Goal: Task Accomplishment & Management: Manage account settings

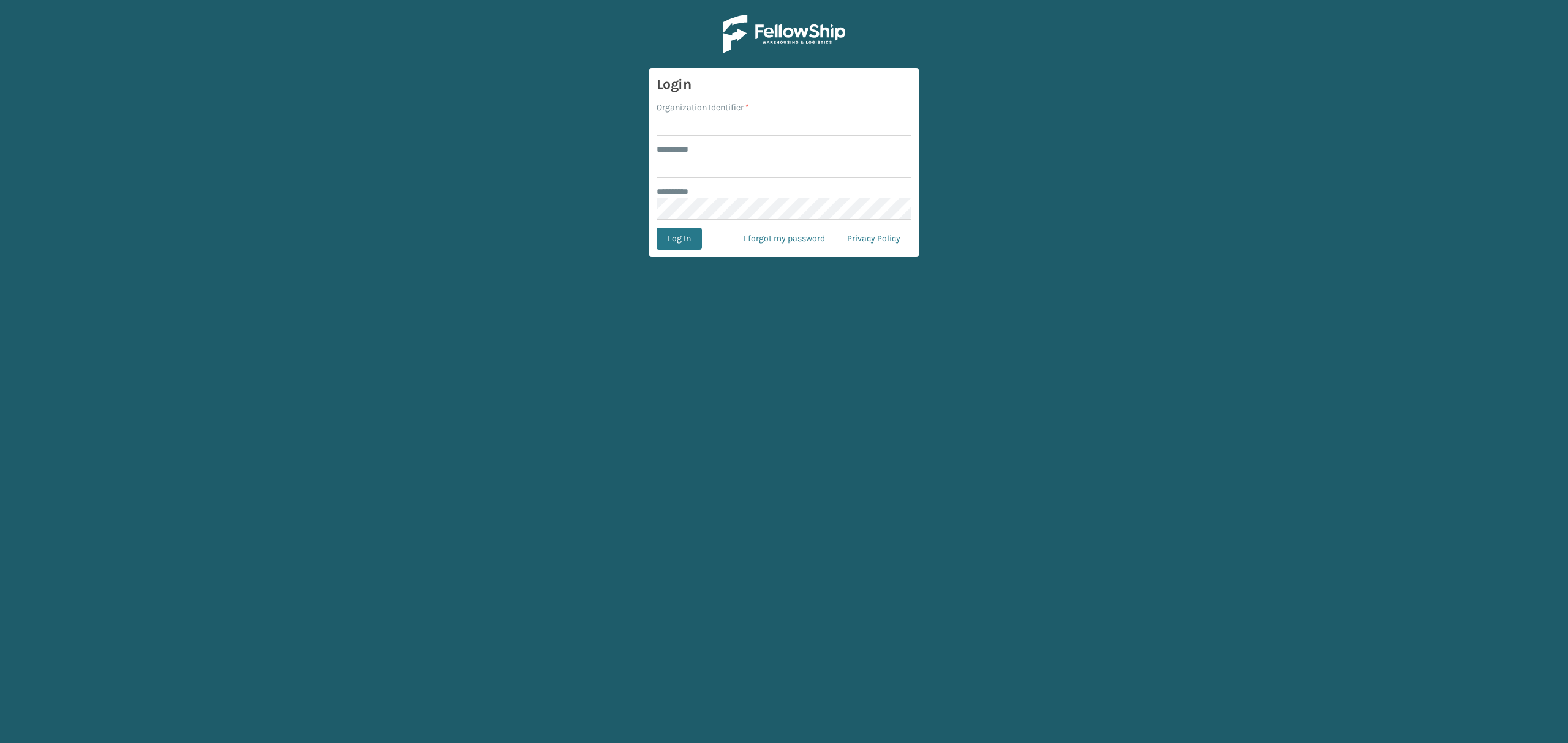
click at [710, 93] on h3 "Login" at bounding box center [784, 84] width 255 height 19
type input "*****"
click at [725, 137] on form "Login Organization Identifier * ******** * ***** ******** * Log In I forgot my …" at bounding box center [784, 163] width 269 height 189
drag, startPoint x: 728, startPoint y: 128, endPoint x: 735, endPoint y: 135, distance: 9.9
click at [728, 128] on input "Organization Identifier *" at bounding box center [784, 125] width 255 height 22
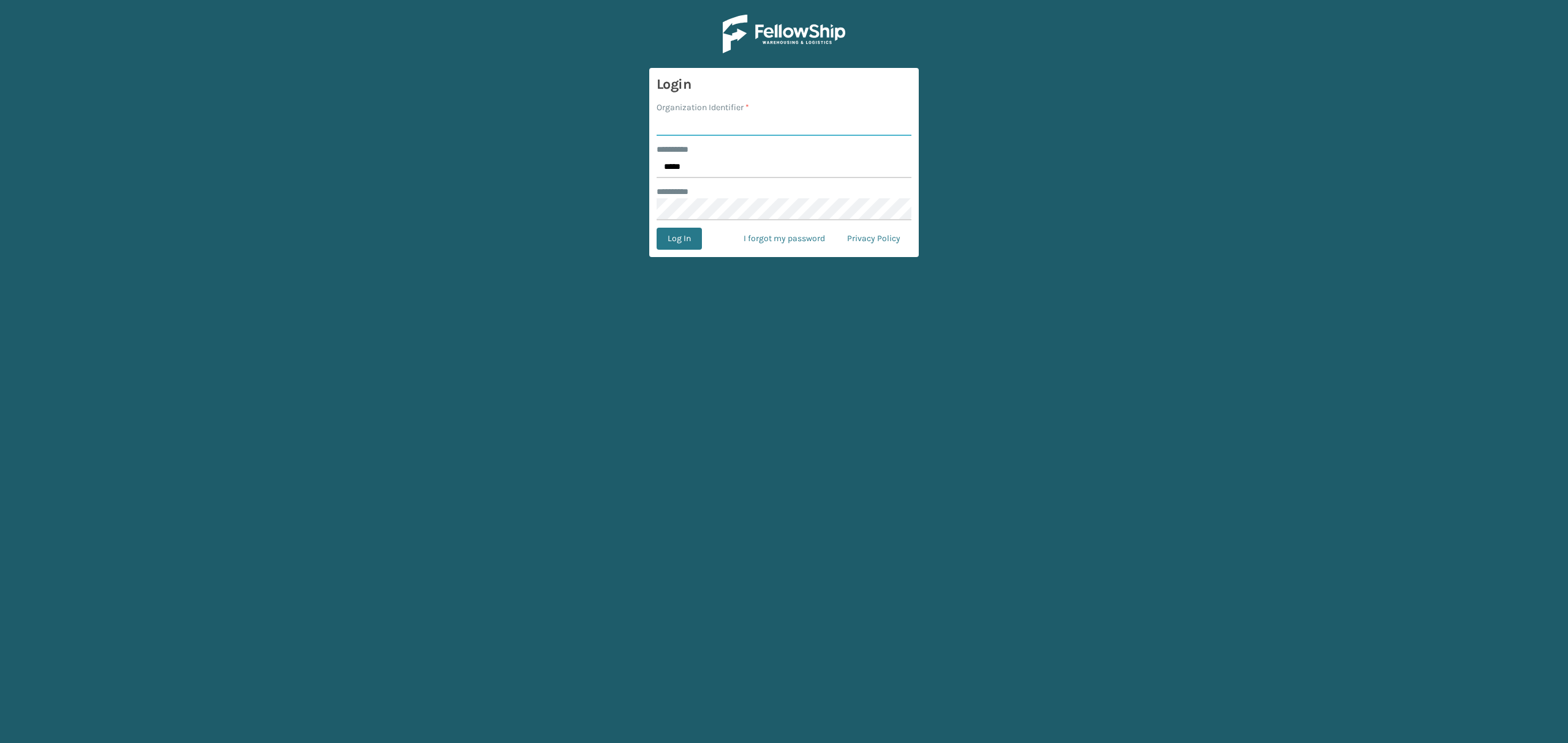
type input "SuperAdminOrganization"
click at [689, 236] on button "Log In" at bounding box center [679, 239] width 46 height 22
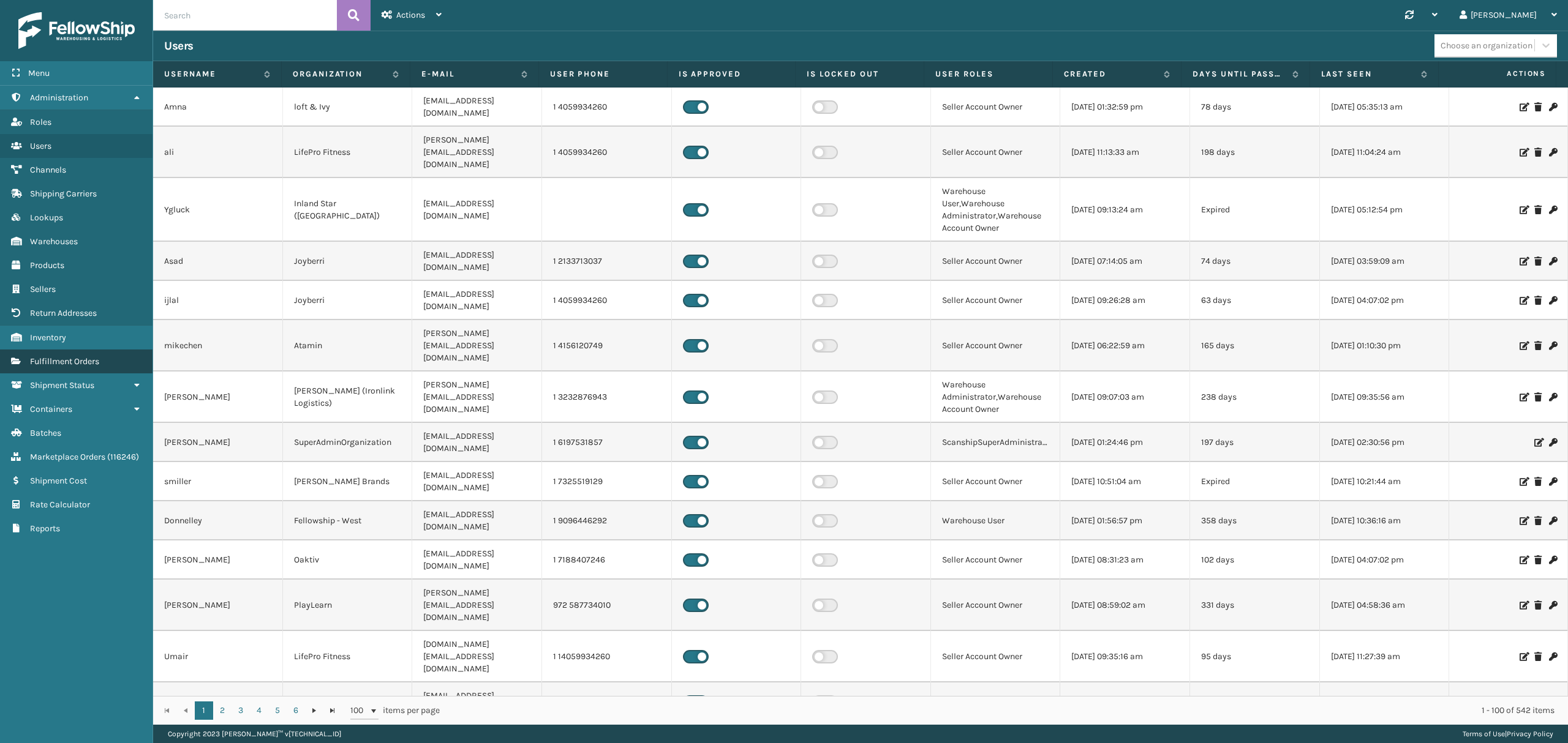
click at [92, 363] on span "Fulfillment Orders" at bounding box center [65, 362] width 69 height 10
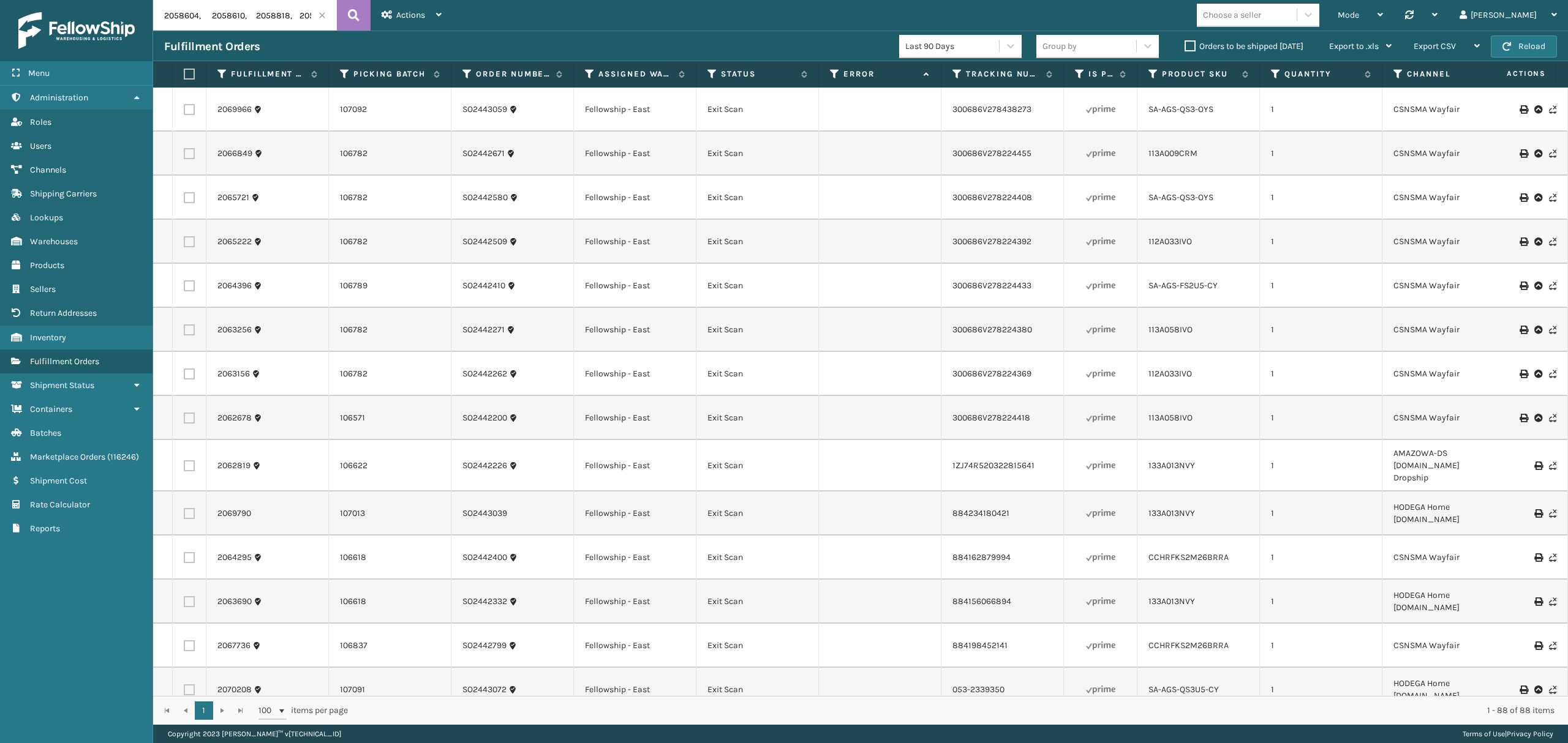
click at [315, 13] on input "2058604, 2058610, 2058818, 2058857, 2060604, 2062370, 2062678, 2062819, 2063156…" at bounding box center [245, 15] width 184 height 30
drag, startPoint x: 157, startPoint y: 14, endPoint x: 608, endPoint y: 8, distance: 451.0
click at [608, 8] on header "2058604, 2058610, 2058818, 2058857, 2060604, 2062370, 2062678, 2062819, 2063156…" at bounding box center [860, 15] width 1414 height 30
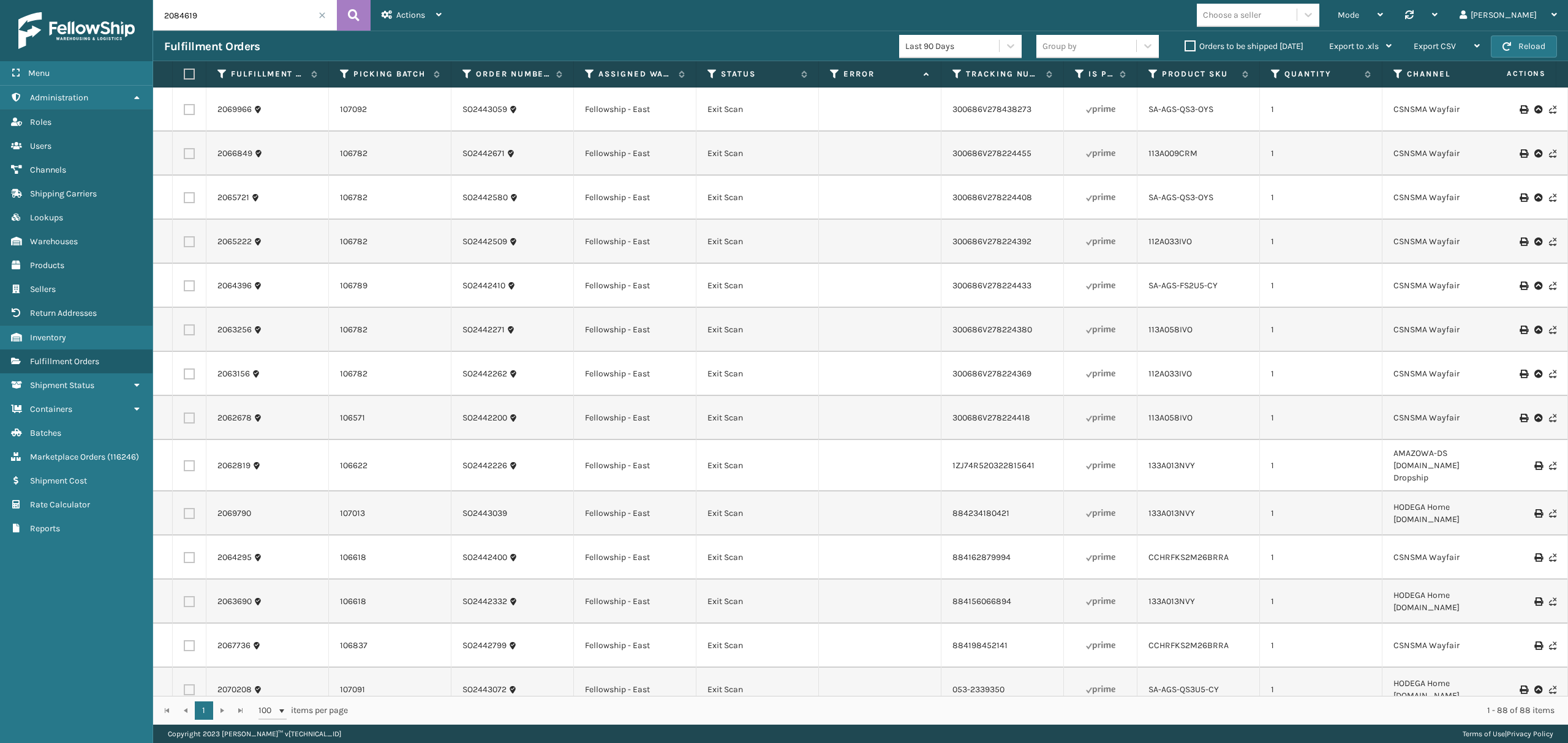
type input "2084619"
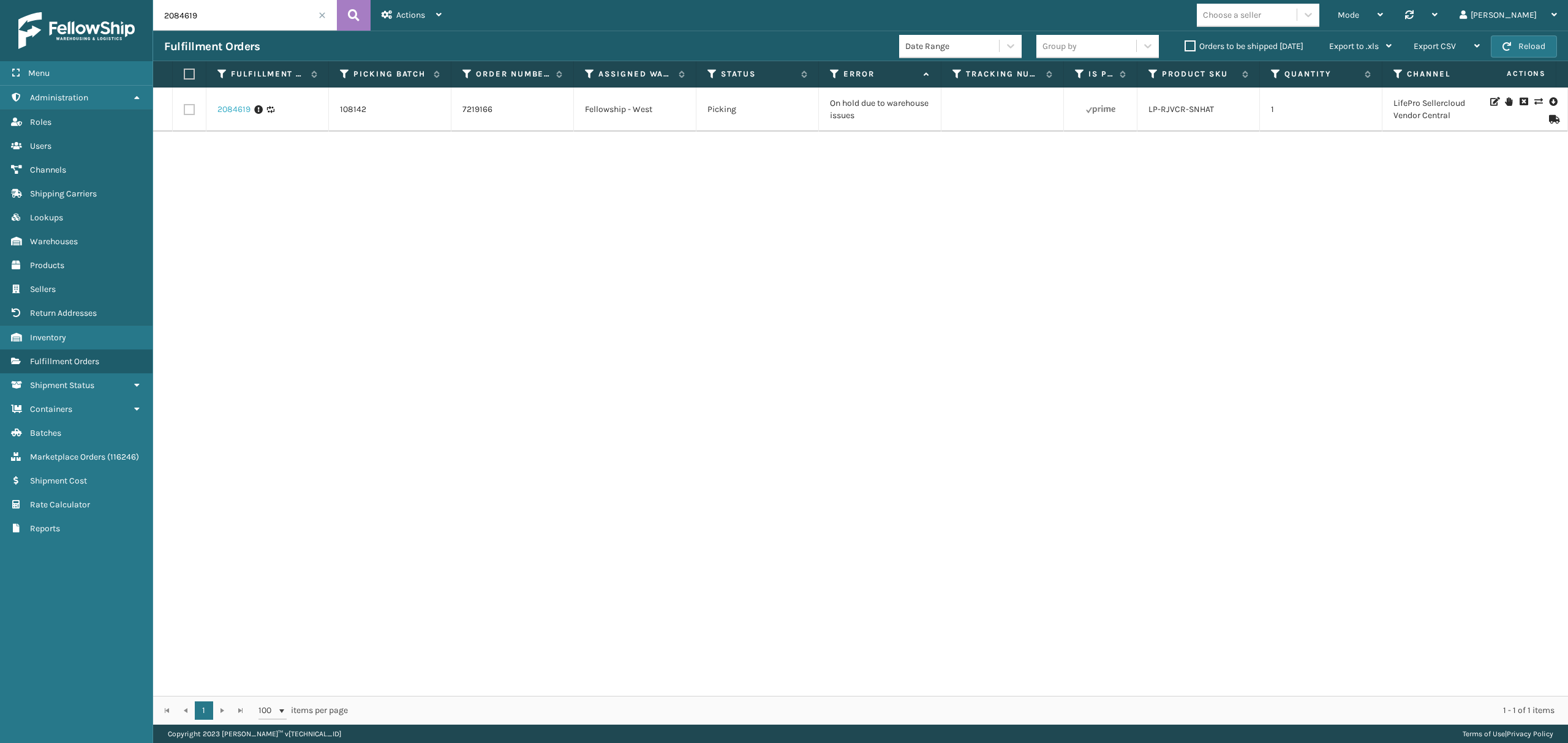
click at [226, 110] on link "2084619" at bounding box center [234, 110] width 33 height 13
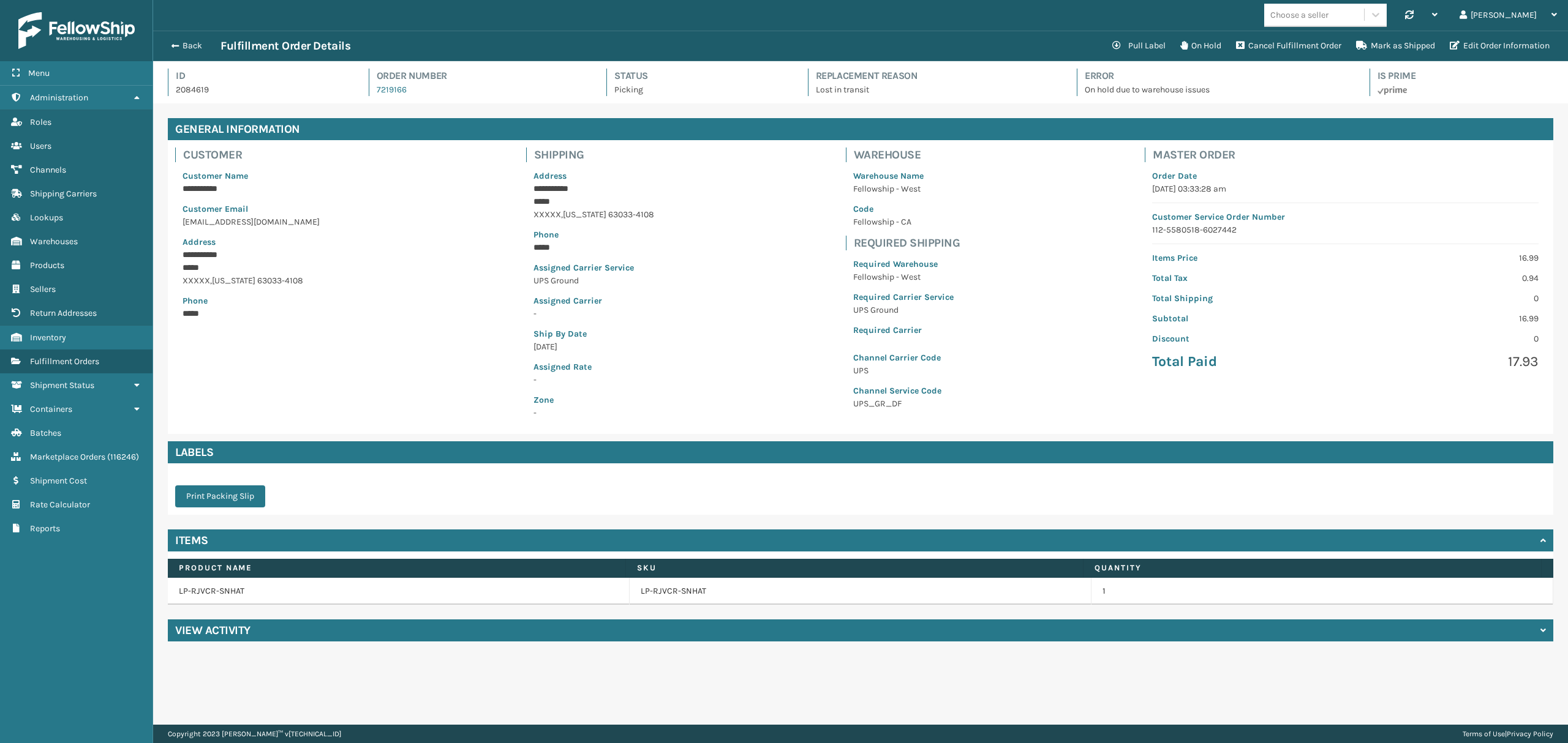
scroll to position [28, 1414]
click at [1112, 45] on icon at bounding box center [1116, 46] width 8 height 8
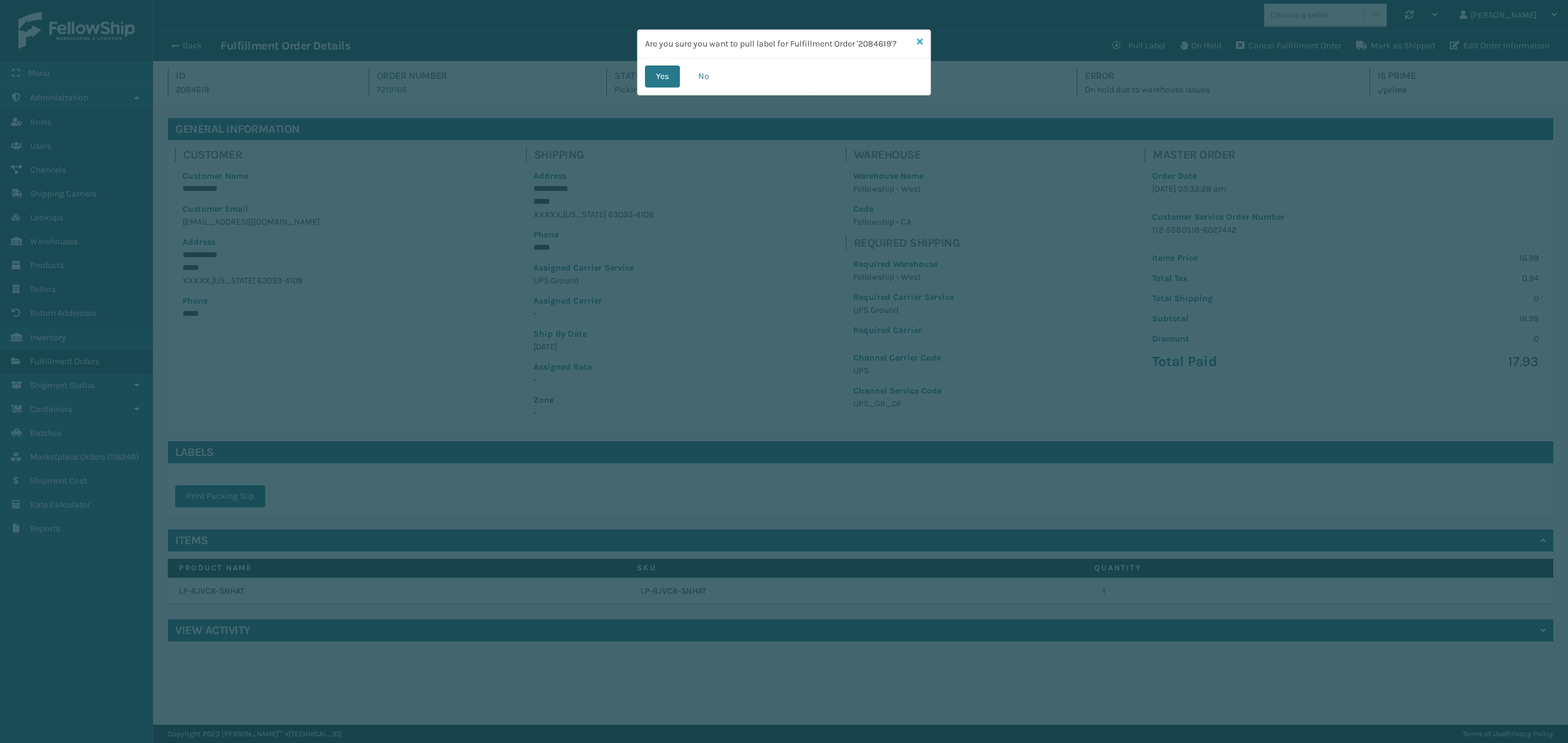
click at [919, 38] on icon at bounding box center [919, 41] width 6 height 8
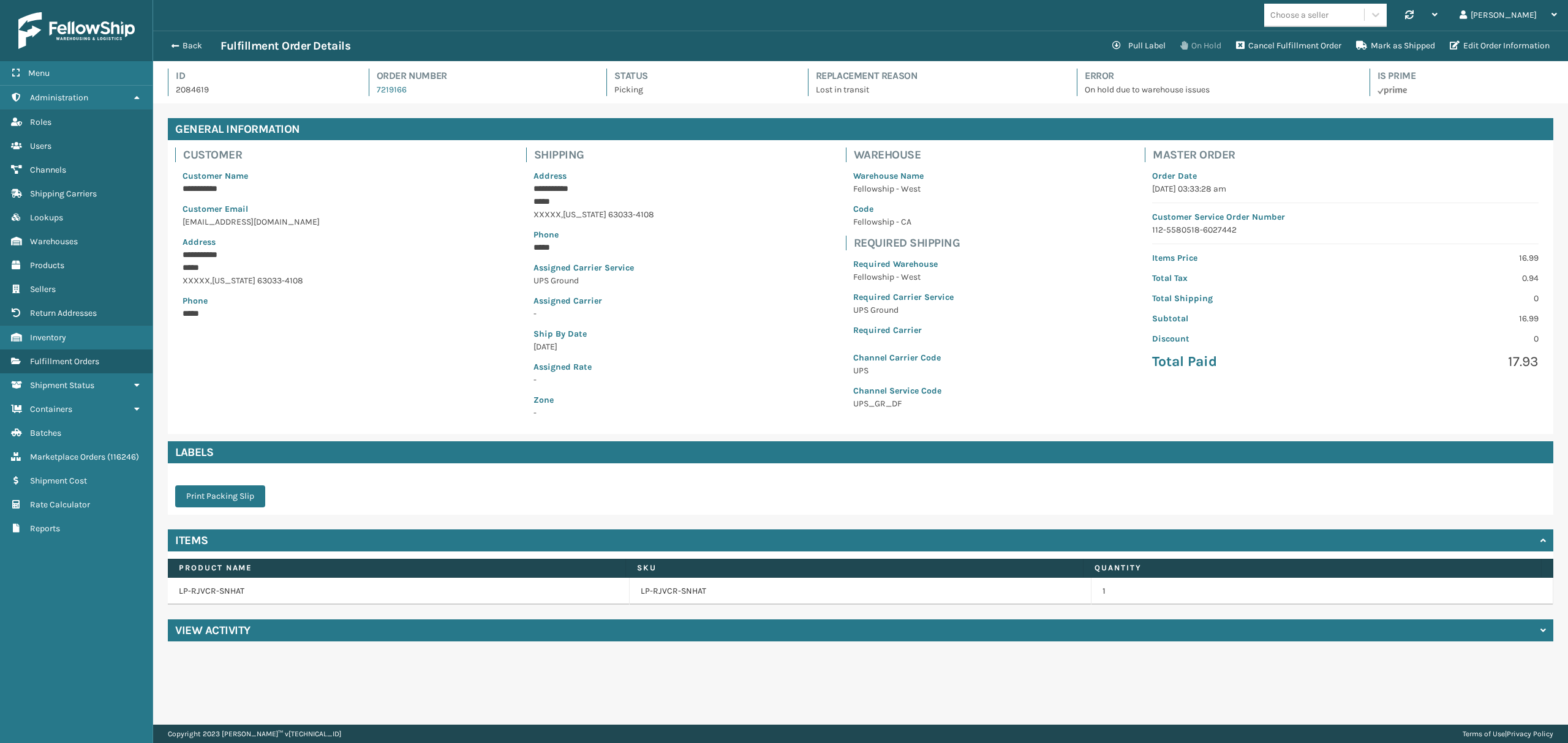
click at [1199, 50] on button "On Hold" at bounding box center [1200, 46] width 56 height 24
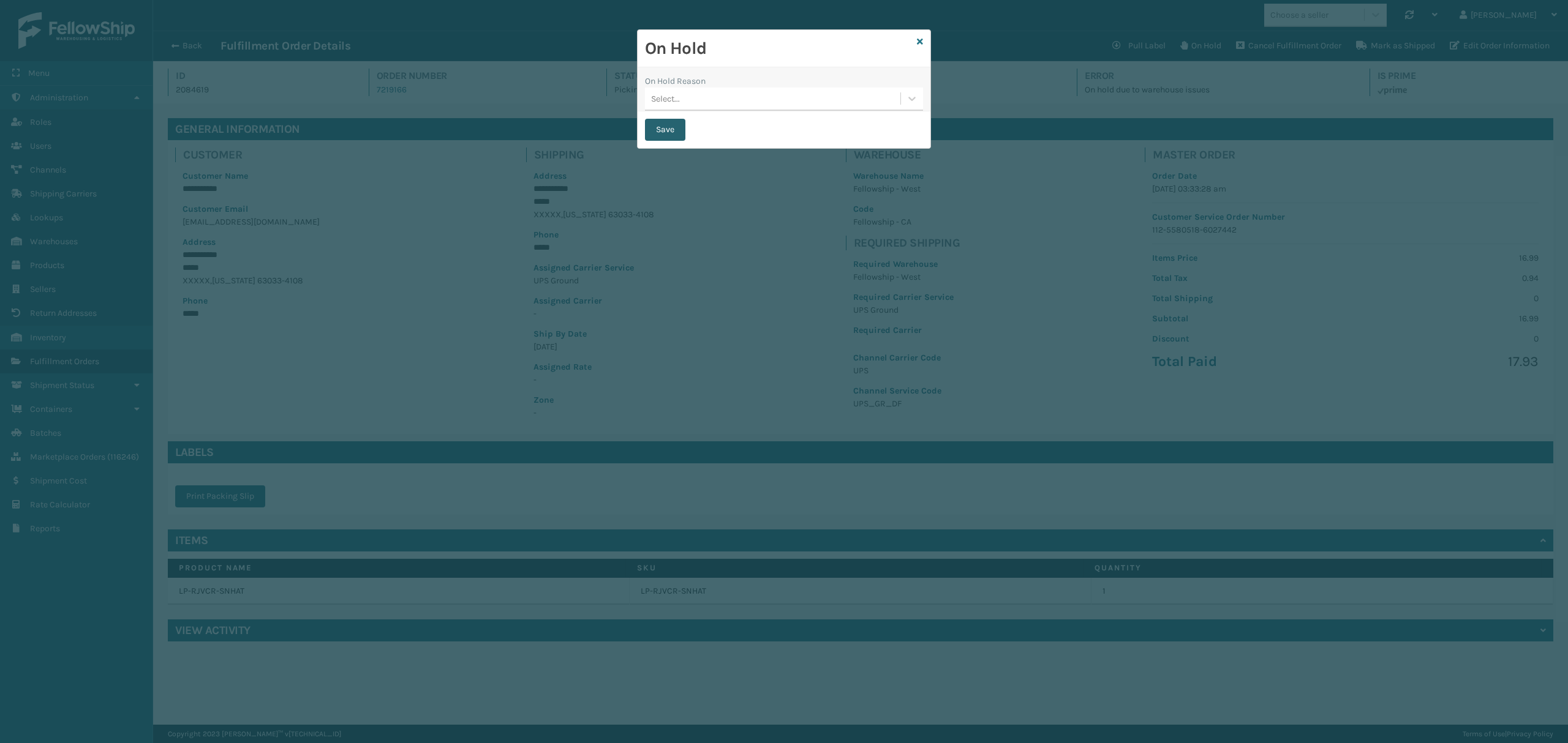
click at [662, 133] on button "Save" at bounding box center [665, 130] width 40 height 22
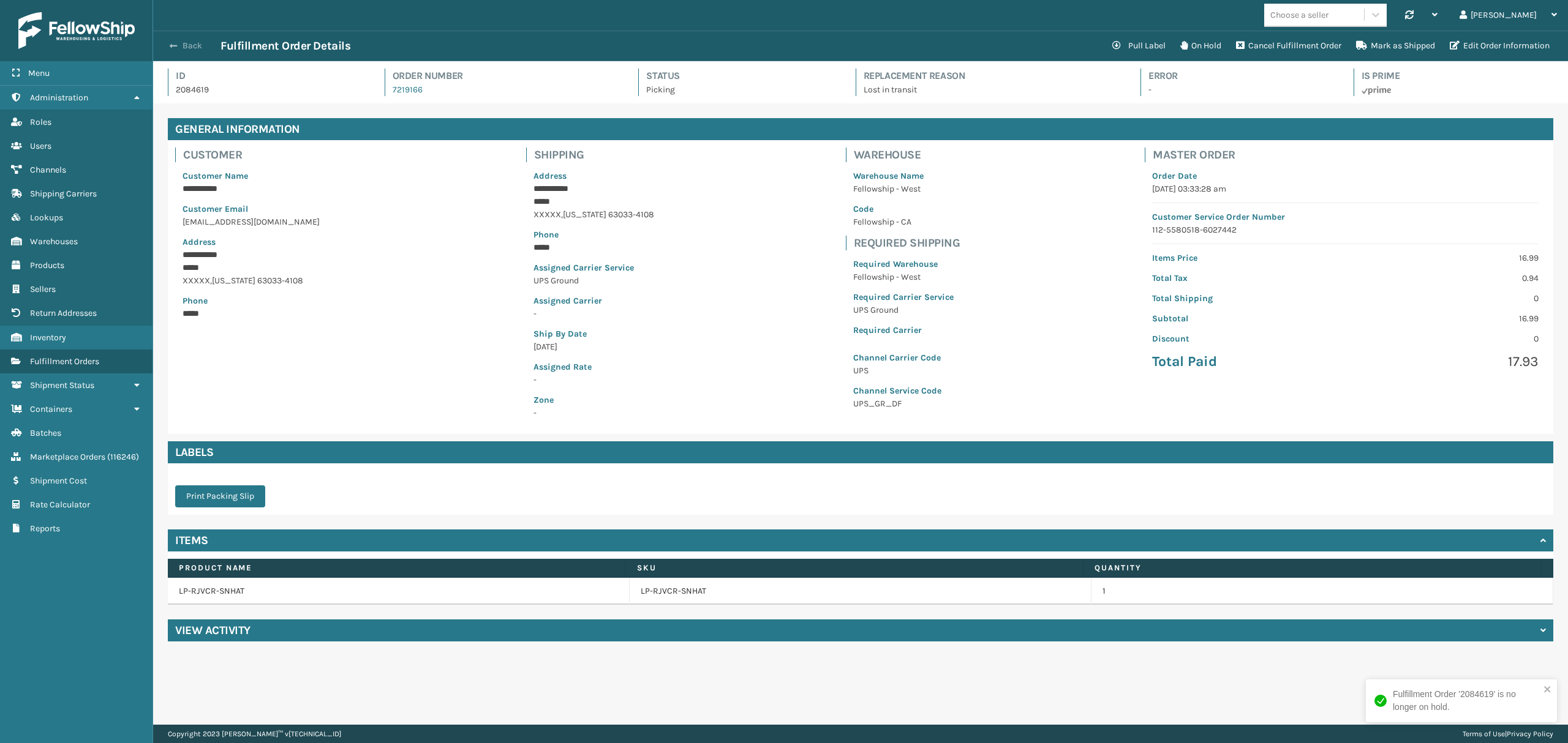
click at [186, 44] on button "Back" at bounding box center [192, 46] width 57 height 11
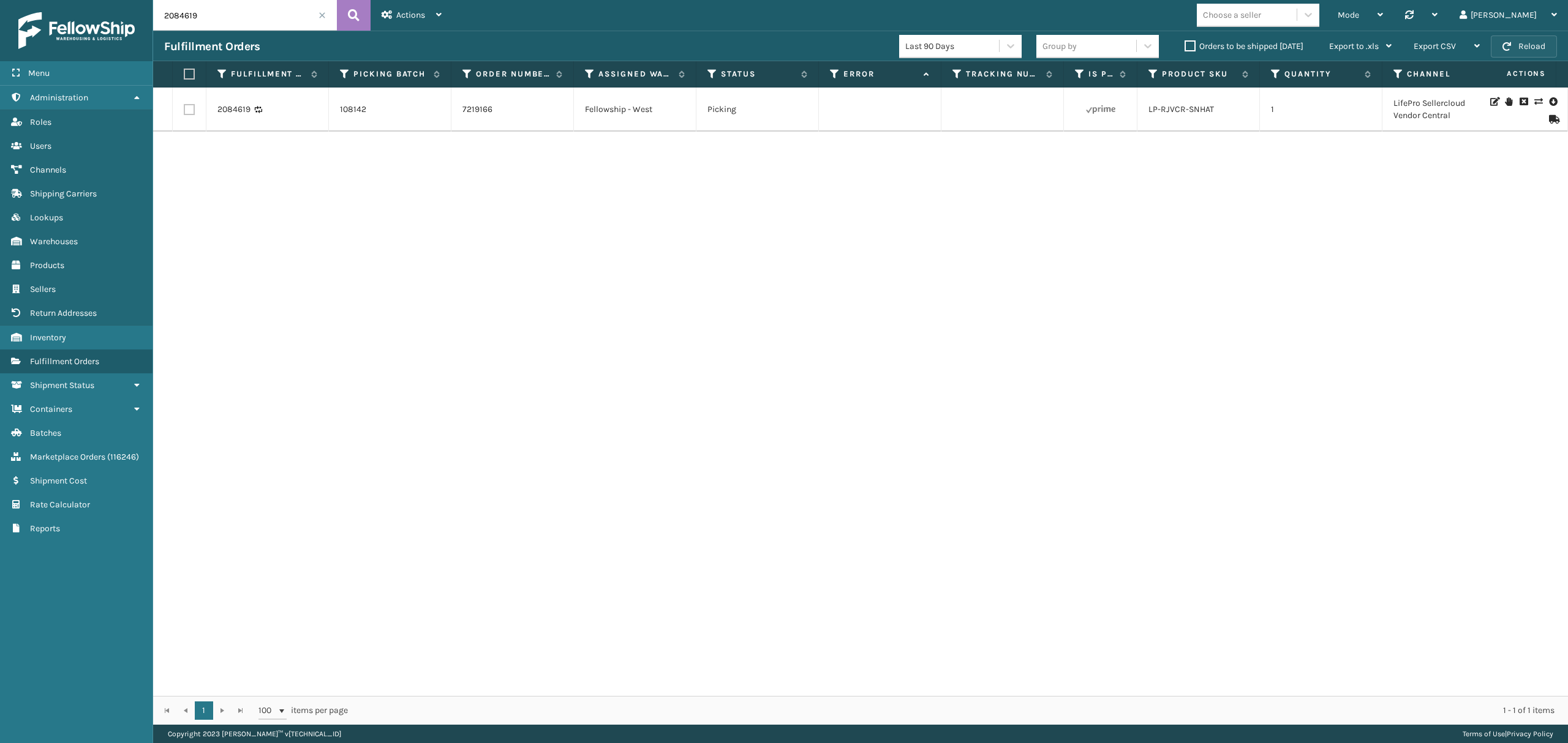
click at [1526, 46] on button "Reload" at bounding box center [1523, 46] width 66 height 22
click at [239, 110] on link "2084619" at bounding box center [234, 110] width 33 height 13
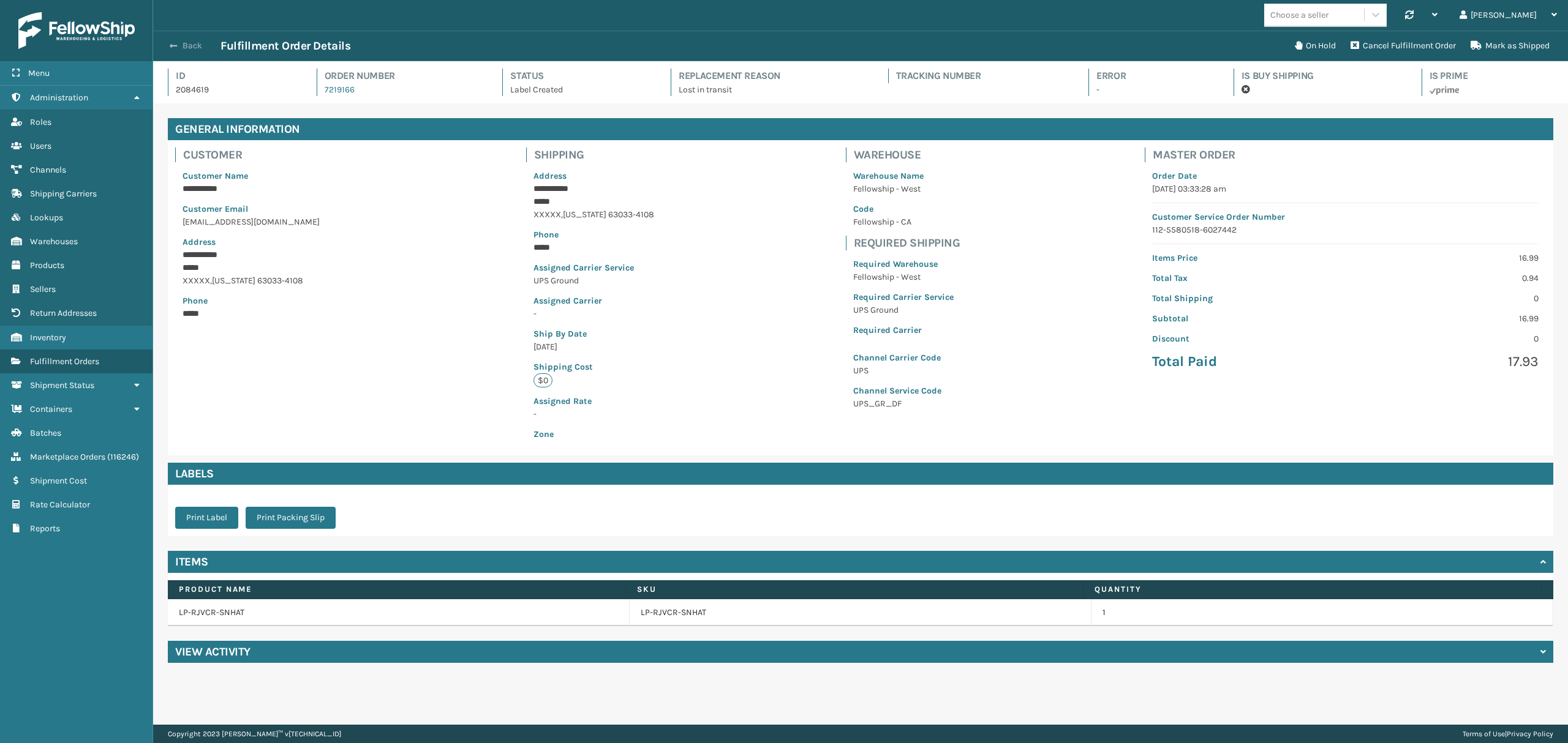
click at [182, 45] on button "Back" at bounding box center [192, 46] width 57 height 11
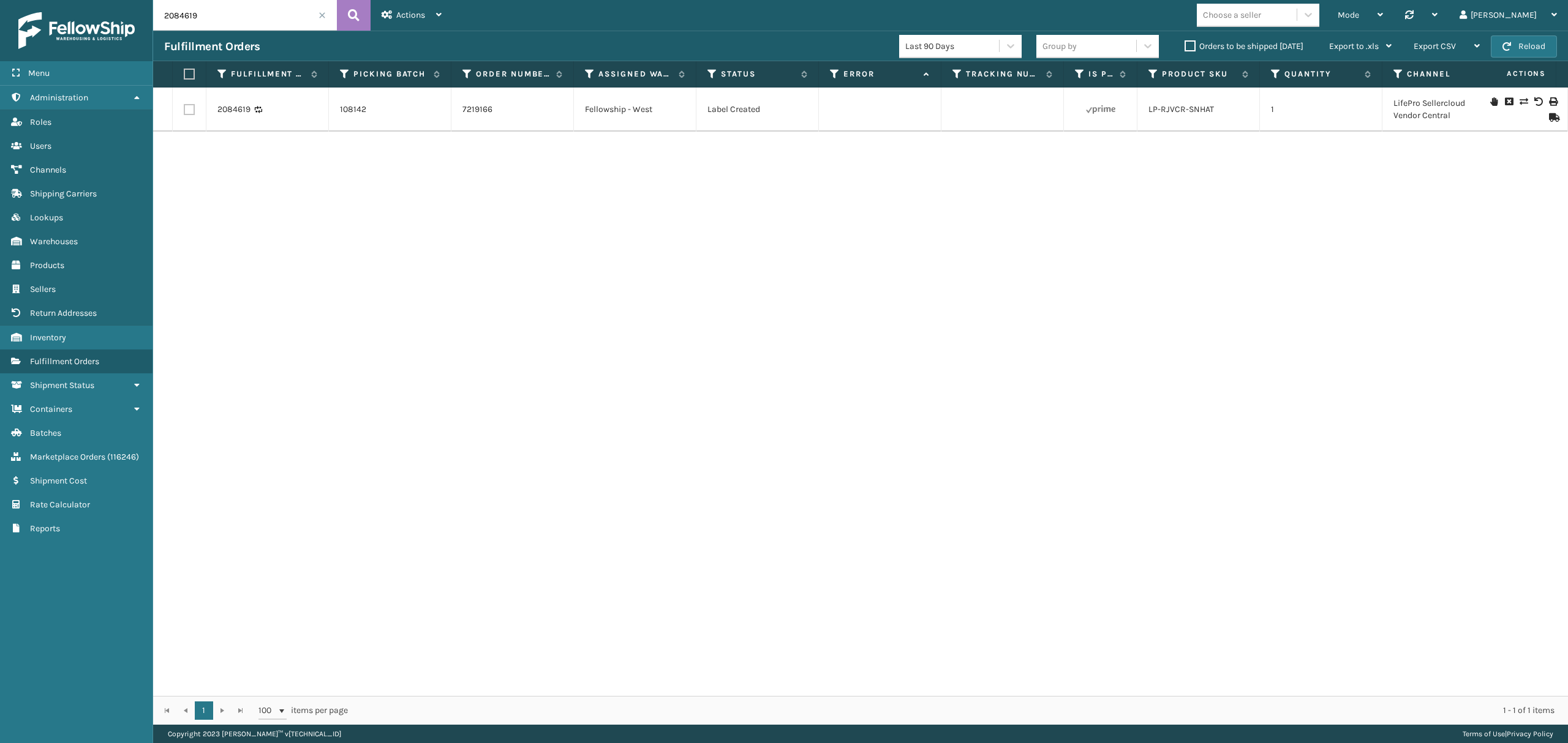
click at [1510, 73] on span "Actions" at bounding box center [1510, 74] width 85 height 20
click at [1534, 100] on icon at bounding box center [1538, 101] width 8 height 8
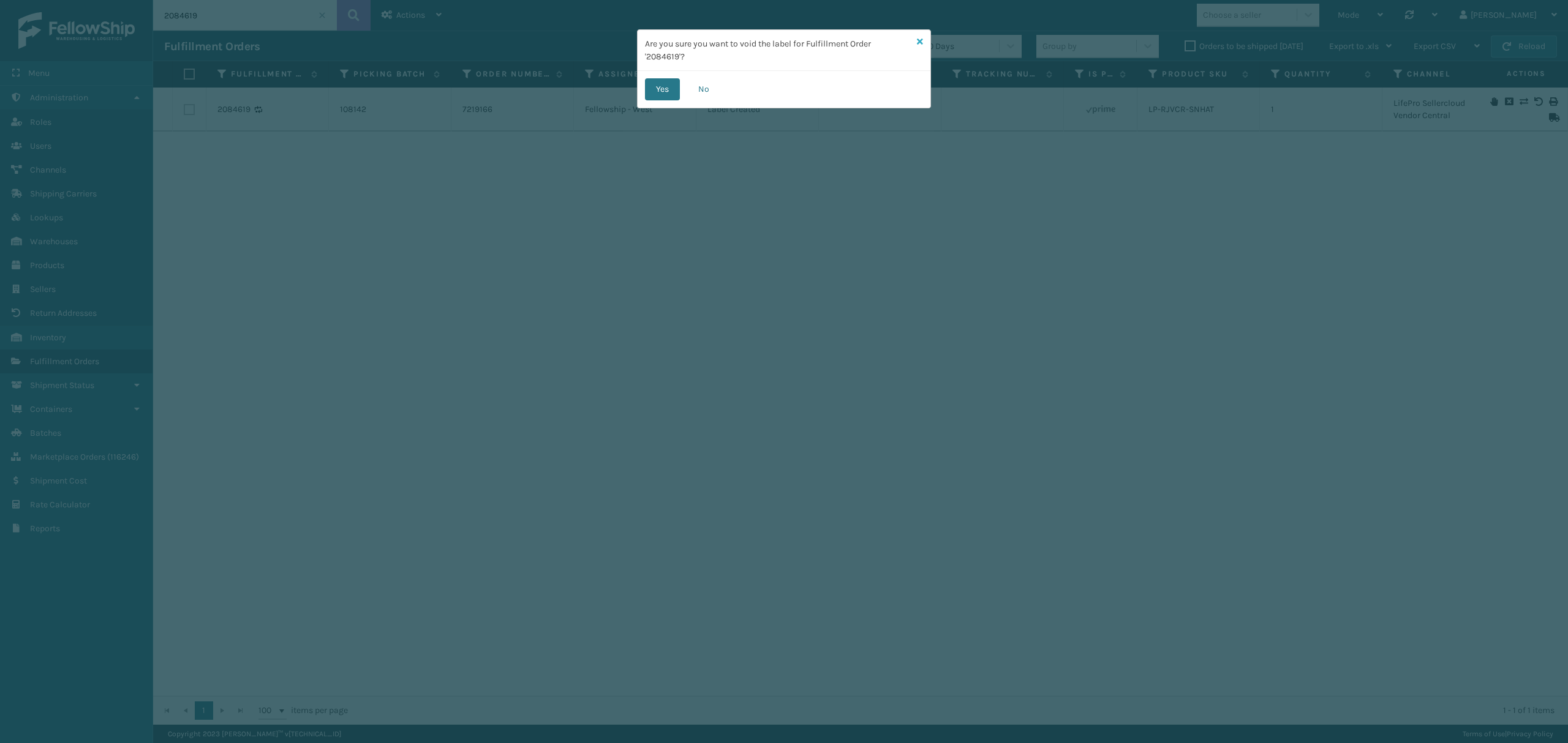
click at [918, 40] on icon at bounding box center [919, 41] width 6 height 8
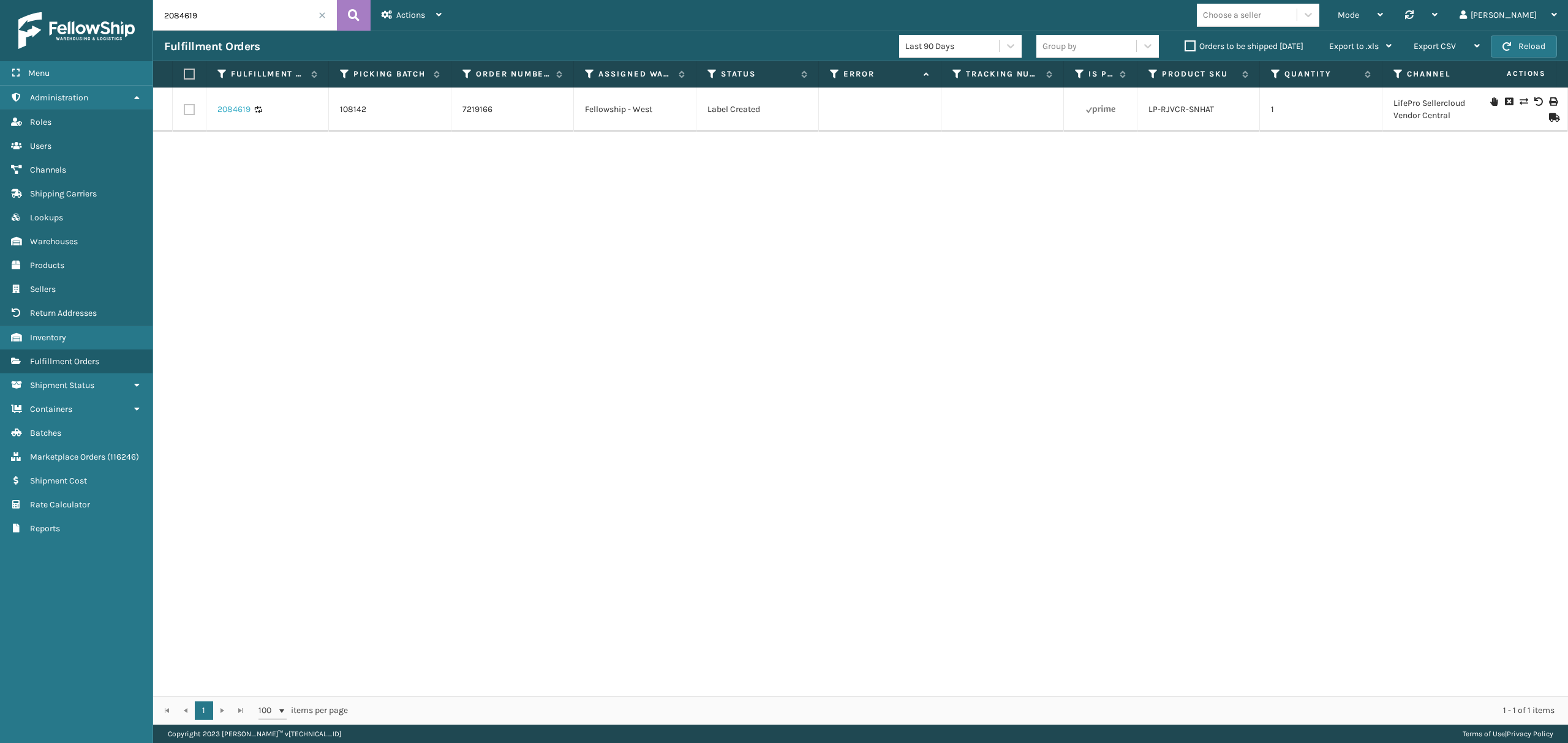
click at [234, 113] on link "2084619" at bounding box center [234, 110] width 33 height 13
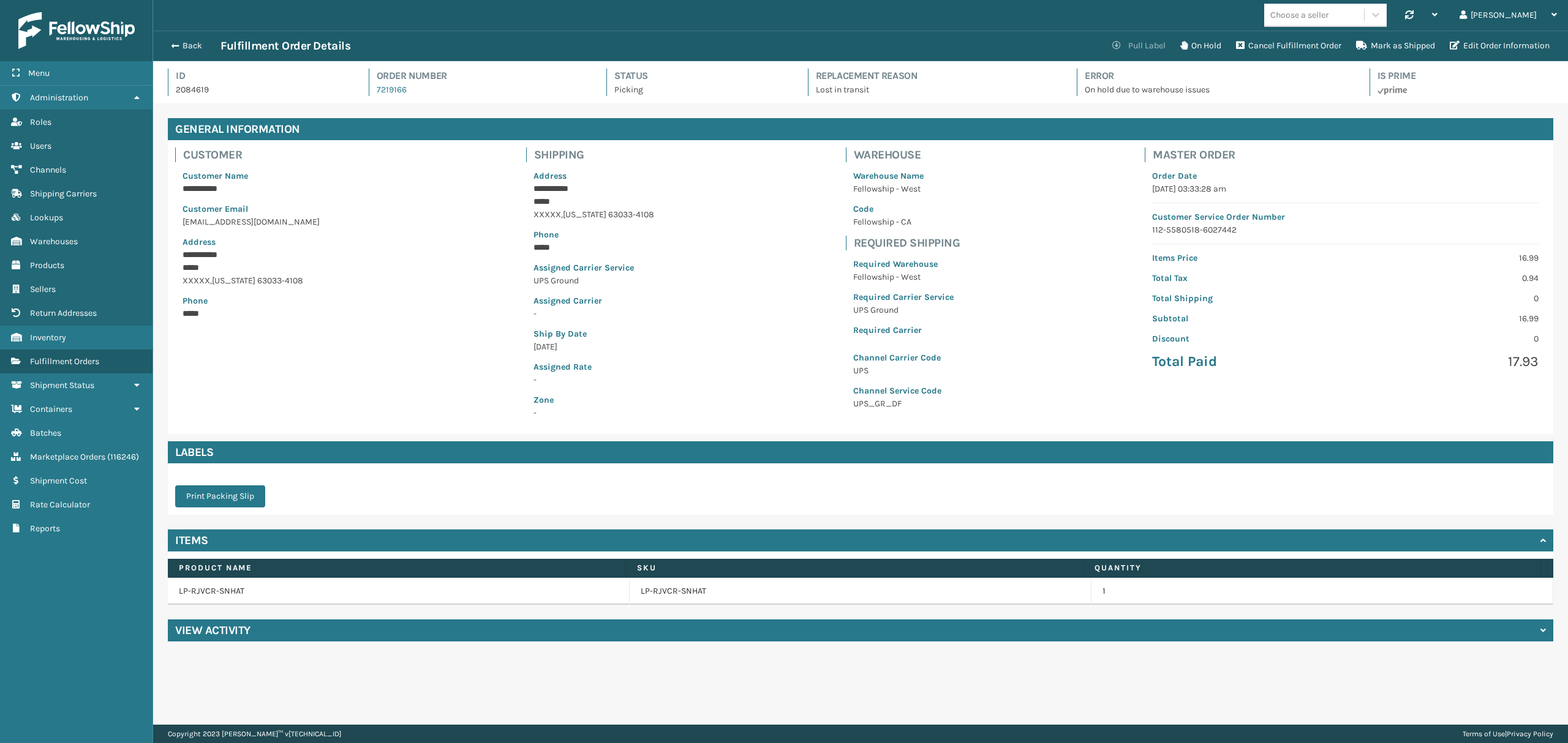
click at [1127, 37] on button "Pull Label" at bounding box center [1139, 46] width 68 height 24
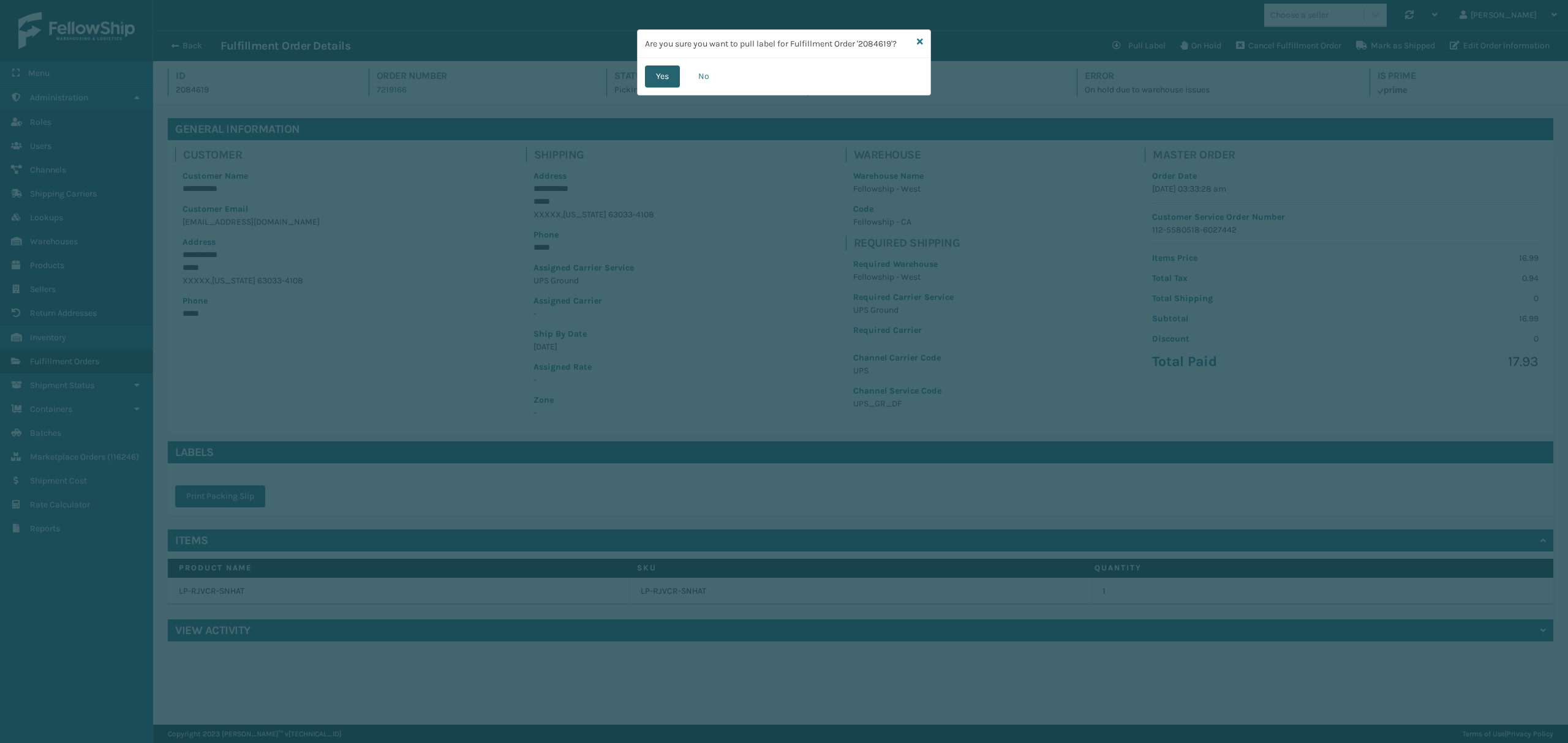
click at [654, 73] on button "Yes" at bounding box center [662, 77] width 35 height 22
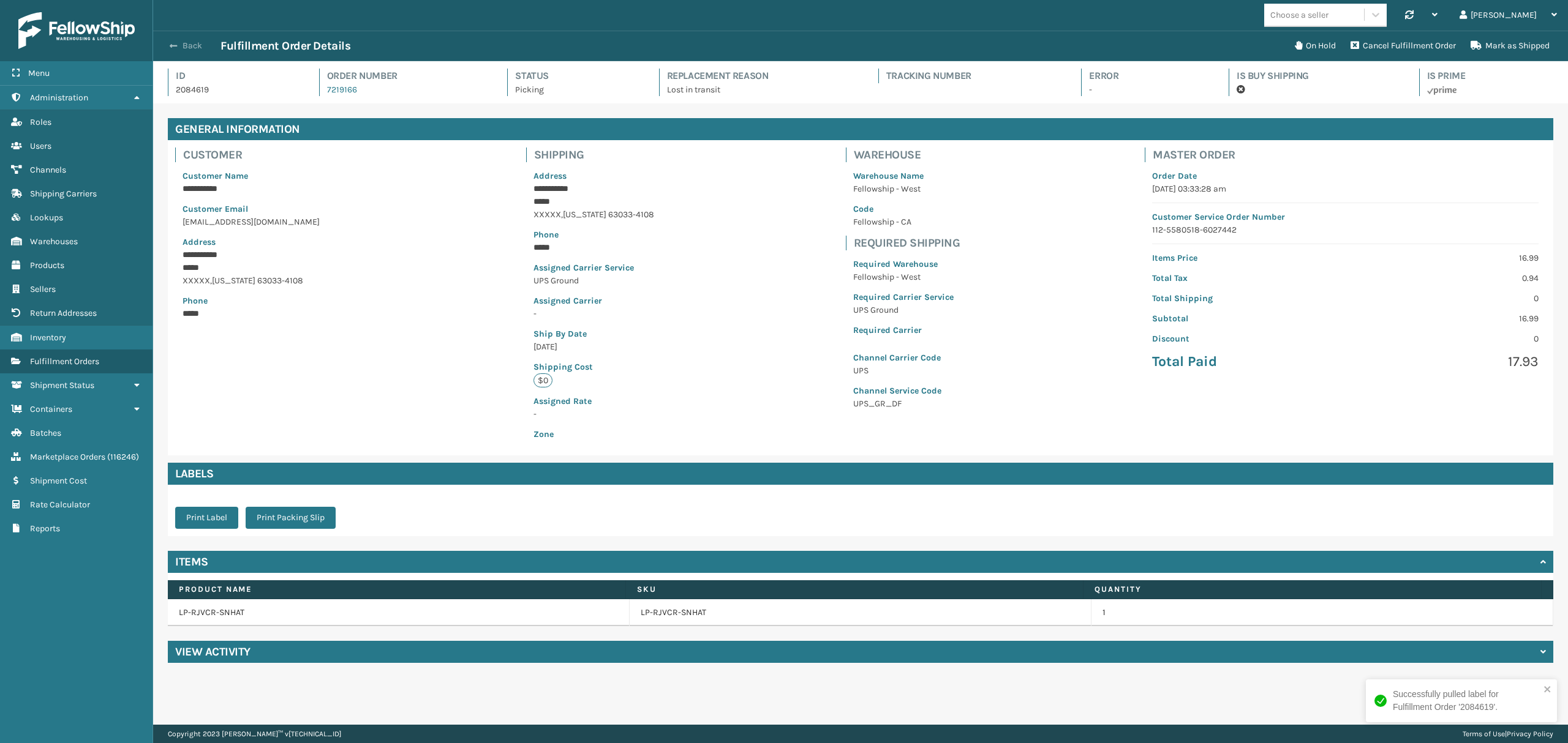
click at [181, 40] on button "Back" at bounding box center [192, 46] width 57 height 11
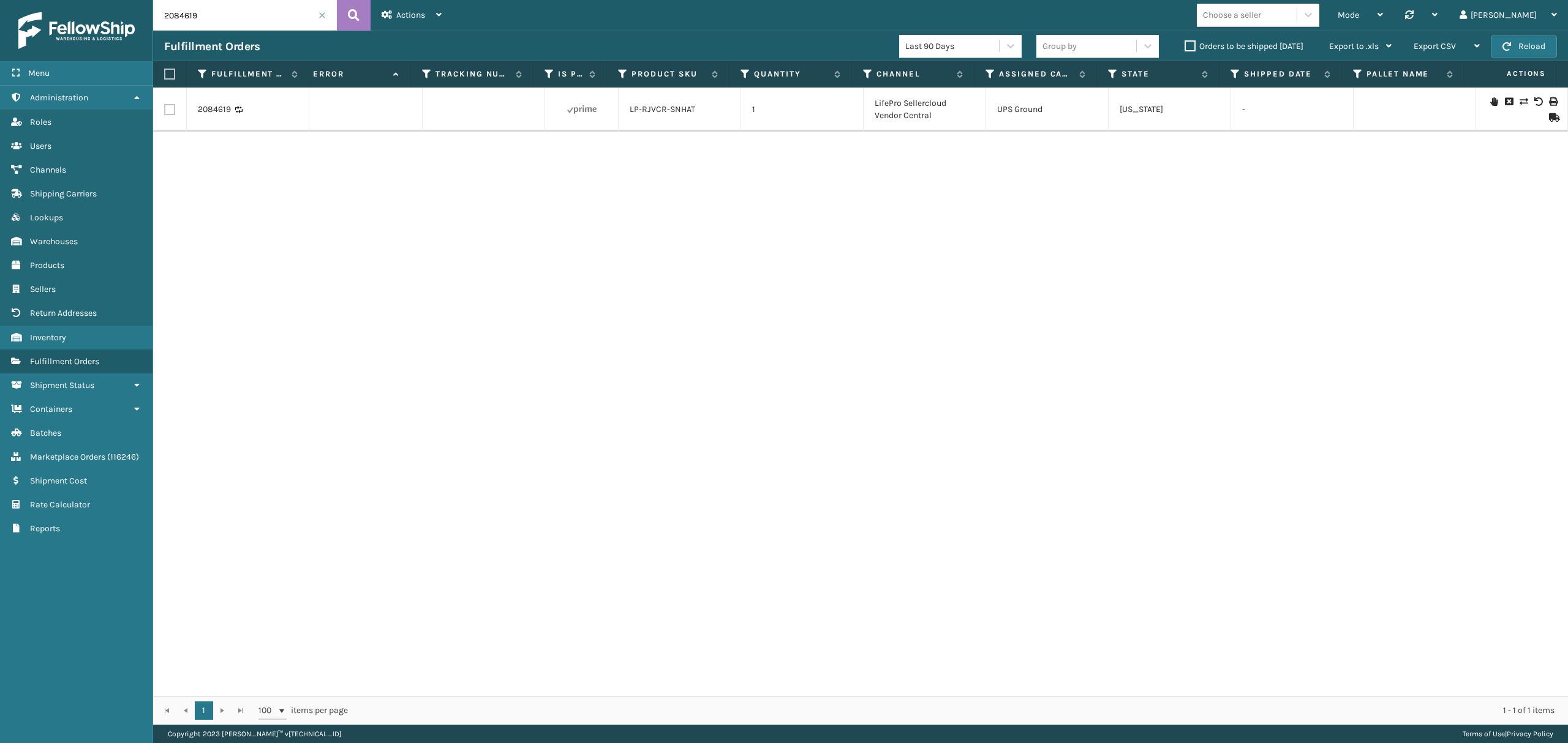
click at [946, 229] on div "2084619 108142 7219166 Fellowship - West Picking LP-RJVCR-SNHAT 1 LifePro Selle…" at bounding box center [860, 392] width 1414 height 609
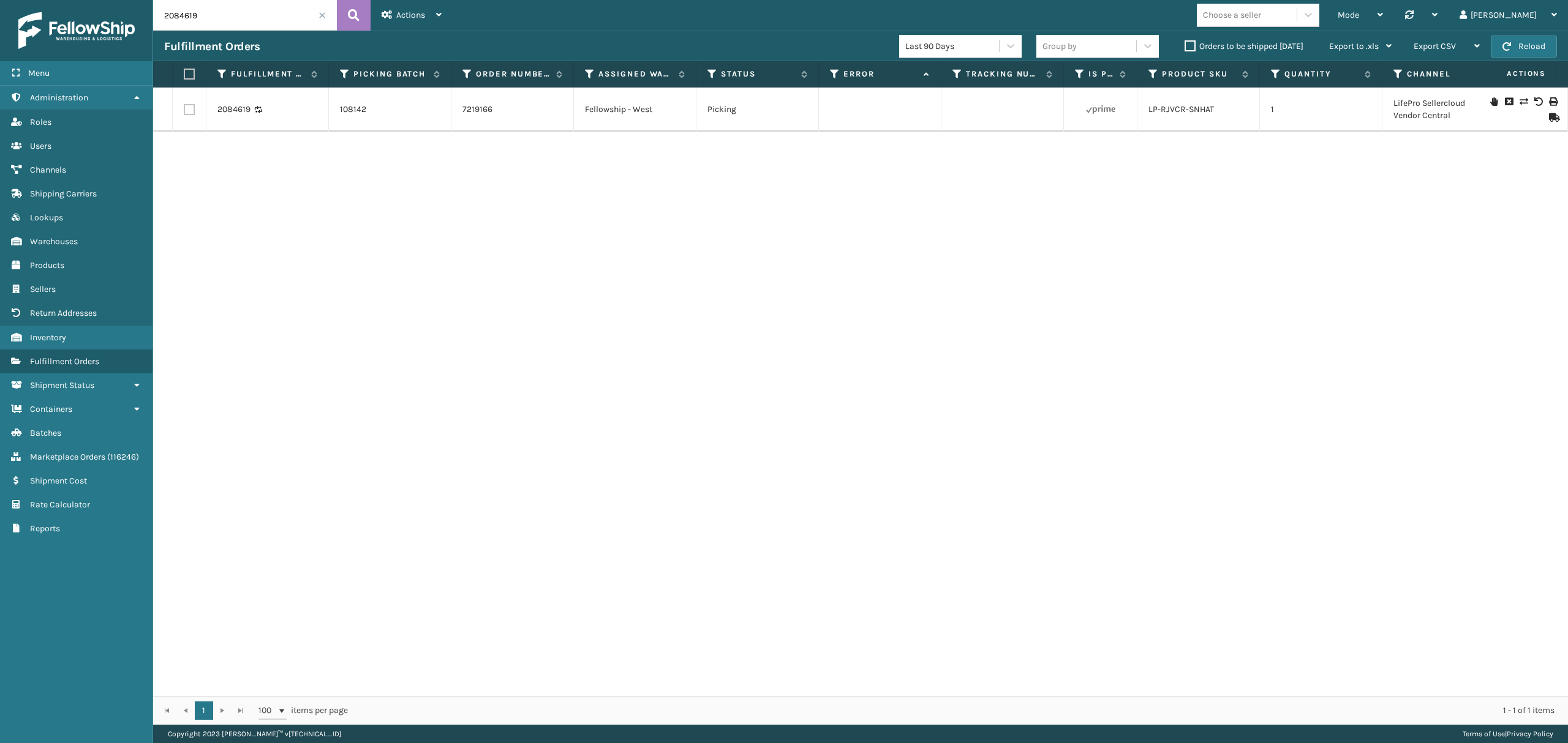
click at [191, 116] on td at bounding box center [190, 110] width 34 height 44
click at [191, 111] on label at bounding box center [189, 109] width 11 height 11
click at [185, 111] on input "checkbox" at bounding box center [184, 107] width 1 height 8
checkbox input "true"
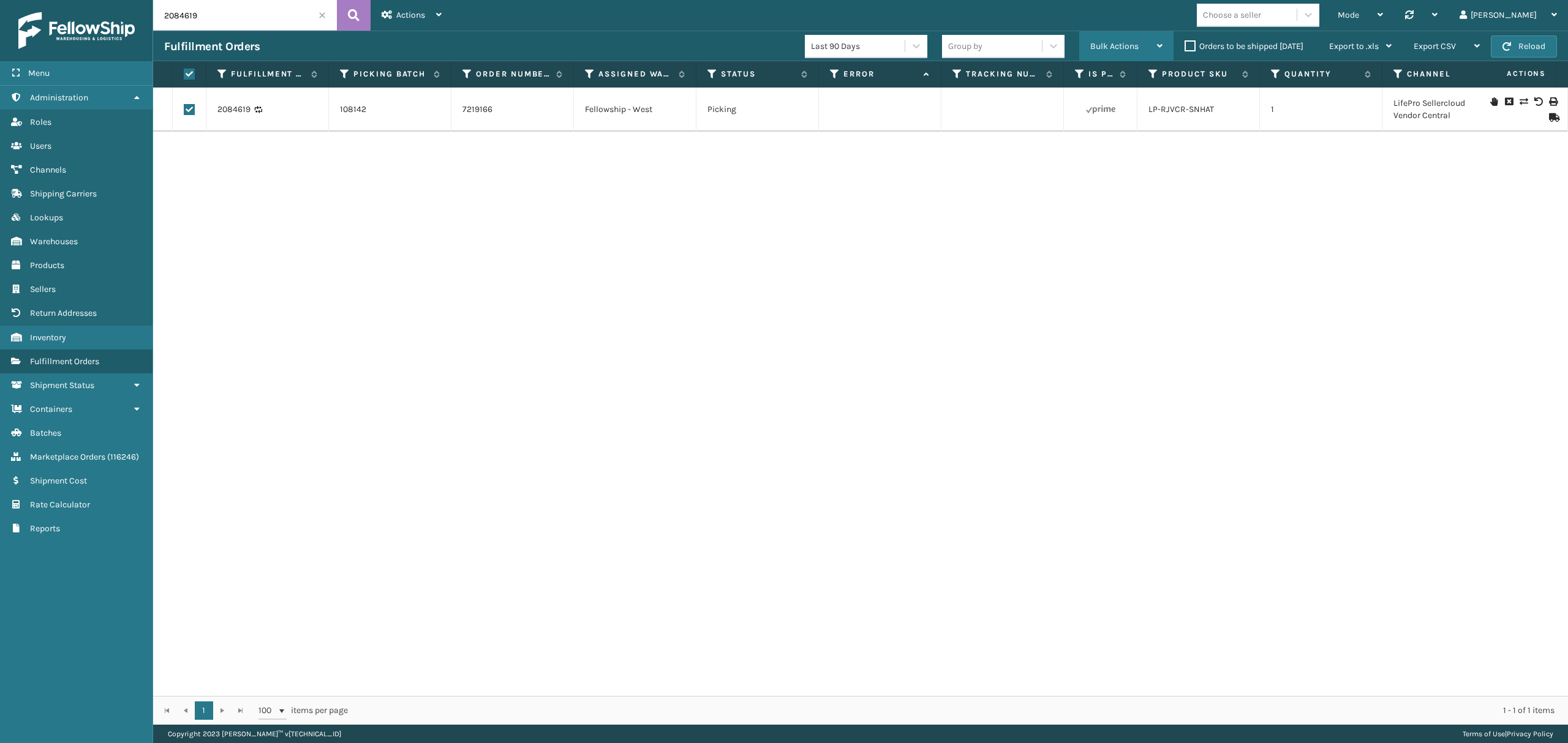
click at [1116, 35] on div "Bulk Actions" at bounding box center [1126, 46] width 73 height 30
click at [655, 260] on div "2084619 108142 7219166 Fellowship - West Picking LP-RJVCR-SNHAT 1 LifePro Selle…" at bounding box center [860, 392] width 1414 height 609
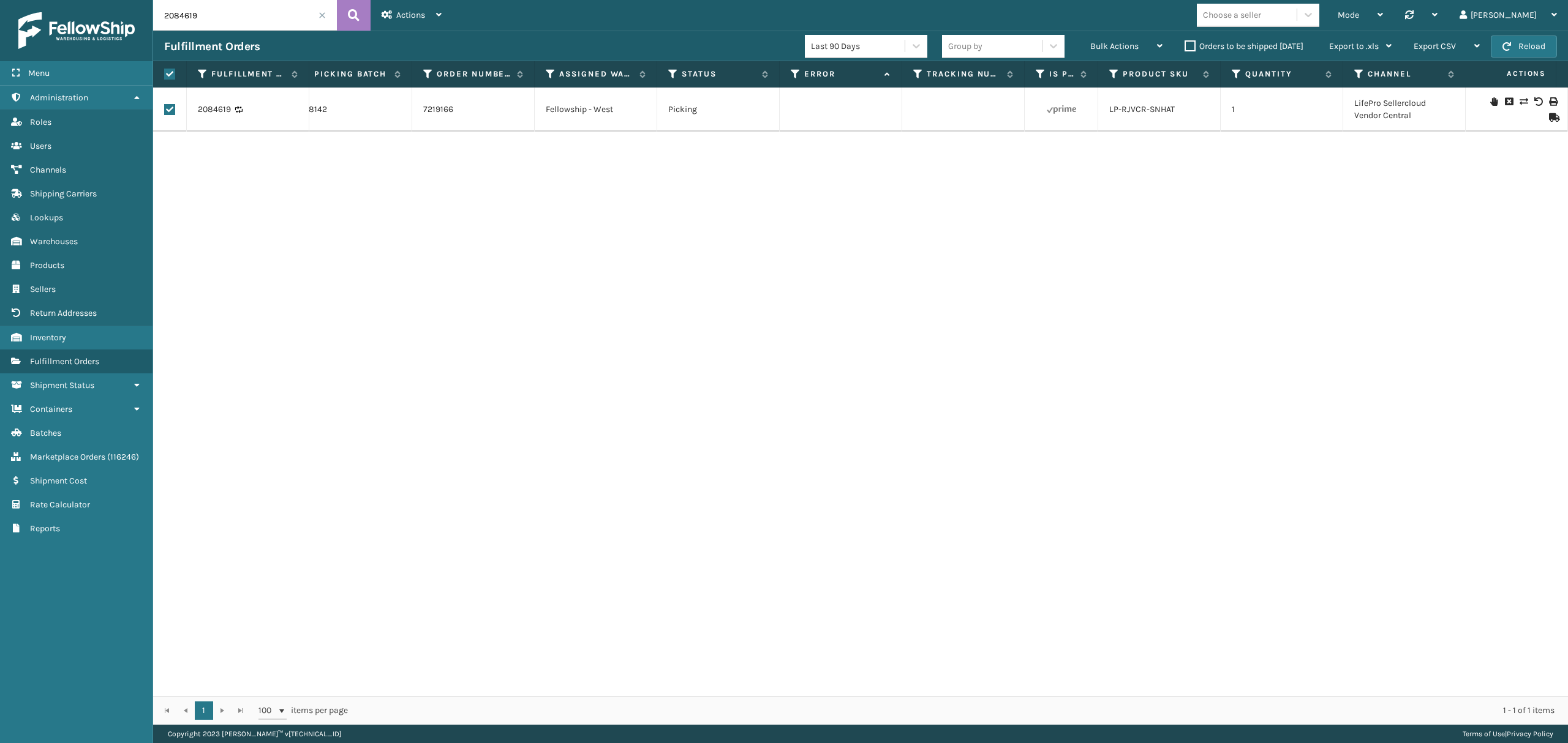
click at [870, 229] on div "2084619 108142 7219166 Fellowship - West Picking LP-RJVCR-SNHAT 1 LifePro Selle…" at bounding box center [860, 392] width 1414 height 609
drag, startPoint x: 219, startPoint y: 209, endPoint x: 209, endPoint y: 152, distance: 57.9
click at [216, 207] on div "2084619 108142 7219166 Fellowship - West Picking LP-RJVCR-SNHAT 1 LifePro Selle…" at bounding box center [860, 392] width 1414 height 609
copy link "2084619"
drag, startPoint x: 191, startPoint y: 120, endPoint x: 16, endPoint y: 209, distance: 196.3
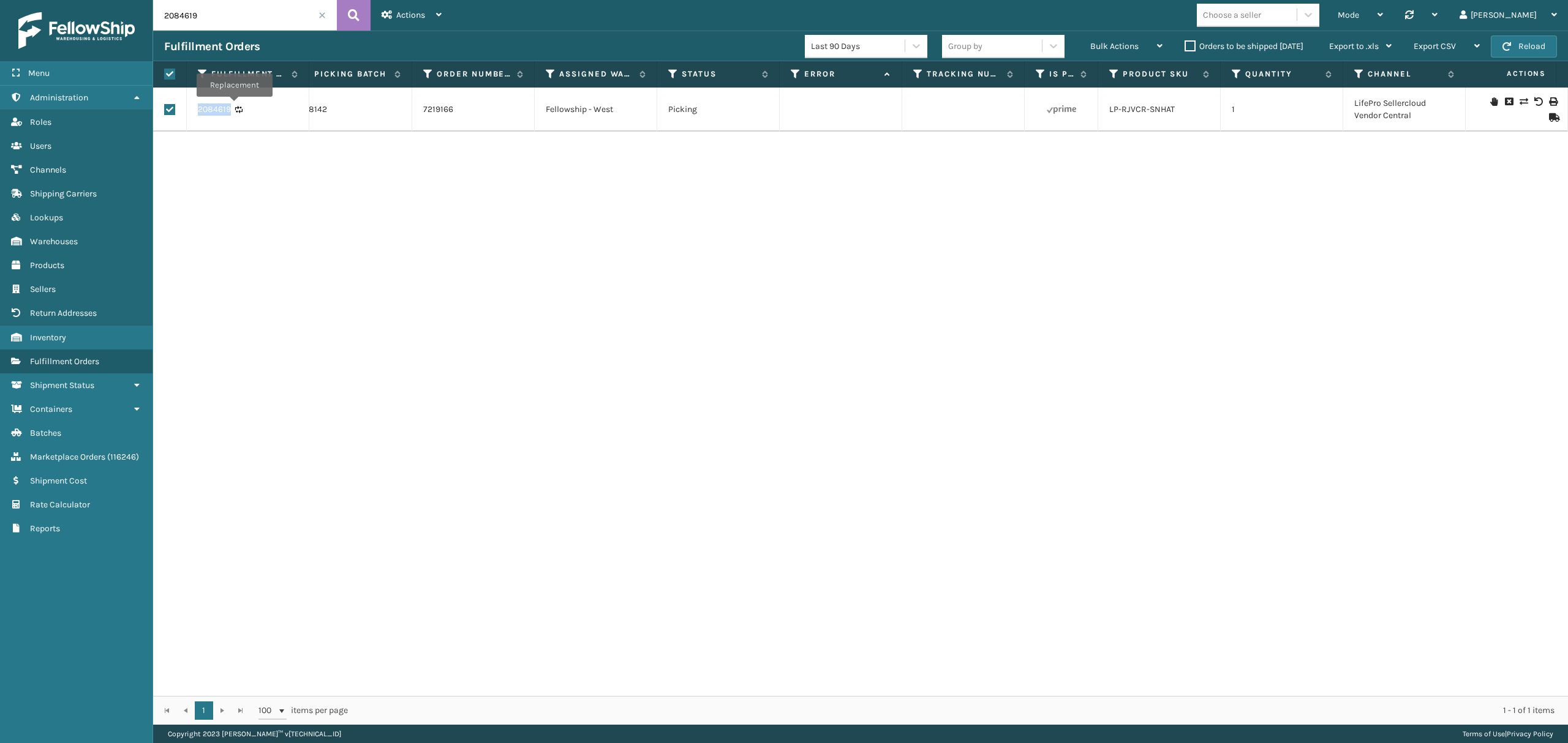
click at [229, 109] on td "2084619" at bounding box center [247, 110] width 122 height 44
